Goal: Task Accomplishment & Management: Use online tool/utility

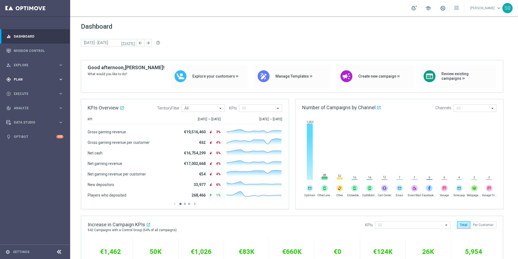
click at [34, 81] on div "gps_fixed Plan" at bounding box center [32, 79] width 52 height 5
click at [25, 106] on span "Templates" at bounding box center [33, 106] width 39 height 3
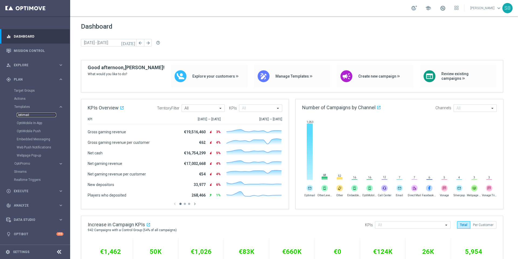
click at [23, 115] on link "Optimail" at bounding box center [36, 115] width 39 height 4
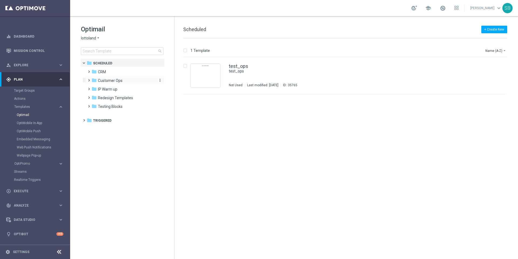
click at [98, 81] on span "Customer Ops" at bounding box center [110, 80] width 25 height 5
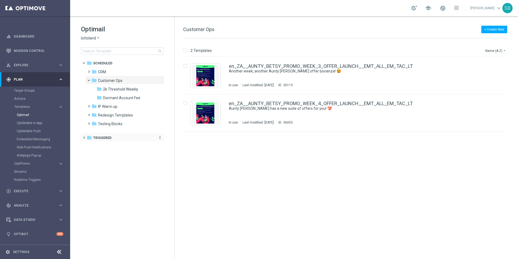
click at [90, 137] on icon "folder" at bounding box center [89, 137] width 5 height 5
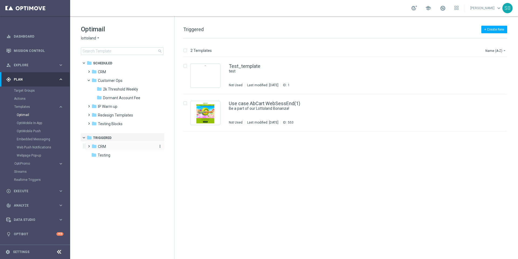
click at [97, 147] on div "folder CRM" at bounding box center [122, 146] width 62 height 6
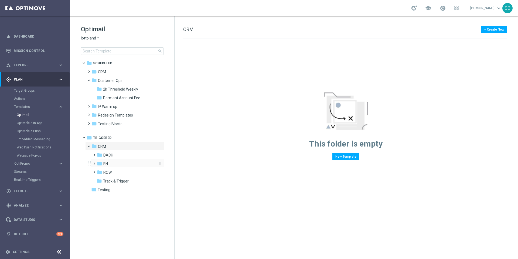
click at [102, 164] on icon "folder" at bounding box center [99, 163] width 5 height 5
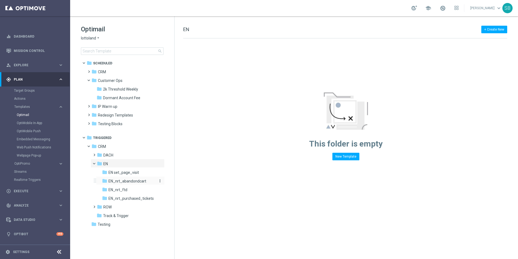
click at [118, 182] on span "EN_nrt_abandondcart" at bounding box center [127, 180] width 38 height 5
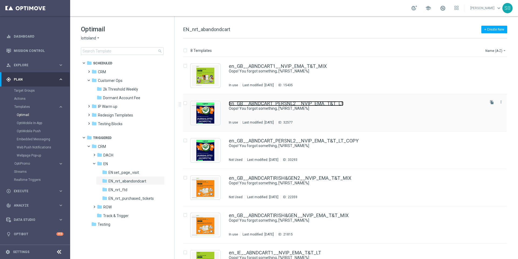
click at [286, 104] on link "en_GB__ABNDCART_PERSNL2__NVIP_EMA_T&T_LT" at bounding box center [286, 103] width 115 height 5
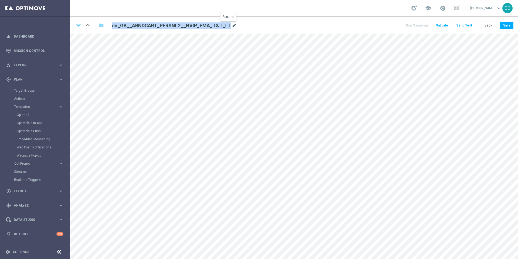
drag, startPoint x: 112, startPoint y: 26, endPoint x: 226, endPoint y: 26, distance: 114.1
click at [226, 26] on div "en_GB__ABNDCART_PERSNL2__NVIP_EMA_T&T_LT mode_edit" at bounding box center [174, 25] width 125 height 6
copy div "en_GB__ABNDCART_PERSNL2__NVIP_EMA_T&T_LT"
click at [24, 114] on link "Optimail" at bounding box center [36, 115] width 39 height 4
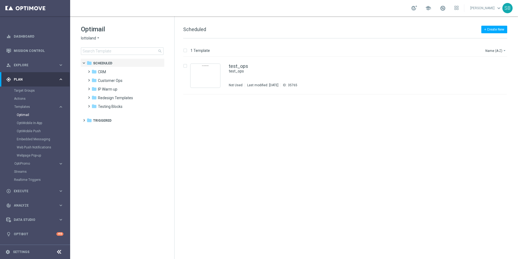
click at [97, 37] on icon "arrow_drop_down" at bounding box center [98, 38] width 4 height 5
click at [0, 0] on span "[DOMAIN_NAME]" at bounding box center [0, 0] width 0 height 0
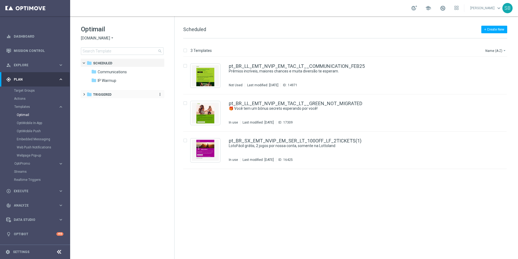
click at [90, 94] on icon "folder" at bounding box center [89, 93] width 5 height 5
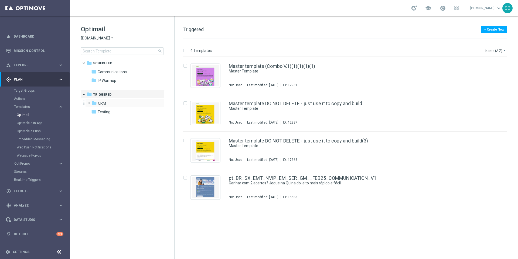
click at [94, 103] on icon "folder" at bounding box center [93, 102] width 5 height 5
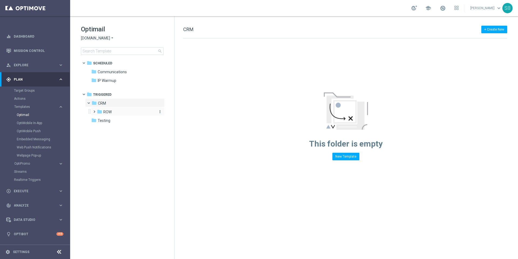
click at [100, 112] on icon "folder" at bounding box center [99, 111] width 5 height 5
click at [120, 121] on span "ROW nrt_abandondcart" at bounding box center [128, 120] width 40 height 5
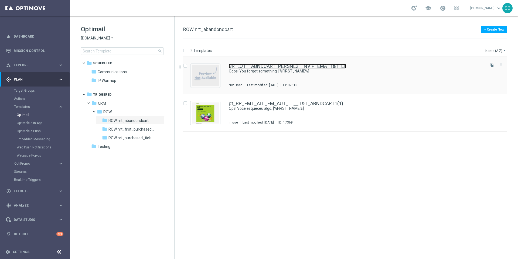
click at [267, 67] on link "BR_LOT__ABNDCART_PERSNL2__NVIP_EMA_T&T_LT" at bounding box center [287, 66] width 117 height 5
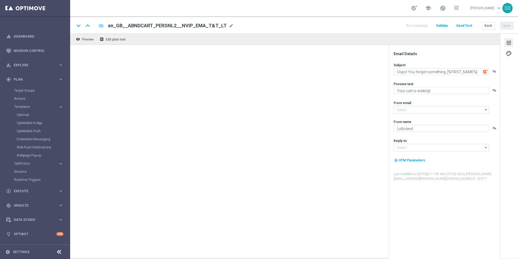
type input "[EMAIL_ADDRESS][DOMAIN_NAME]"
type textarea "[DOMAIN_NAME]"
type input "[EMAIL_ADDRESS][DOMAIN_NAME]"
